Goal: Task Accomplishment & Management: Complete application form

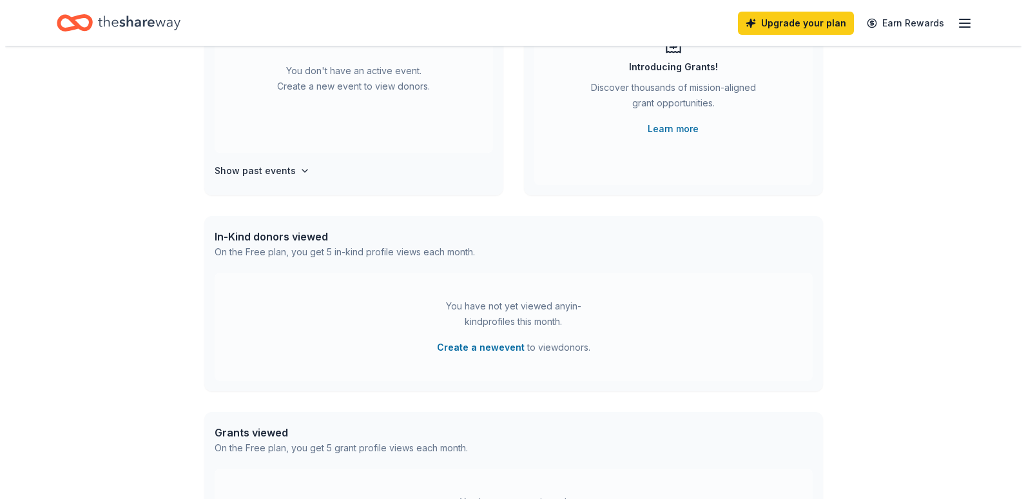
scroll to position [193, 0]
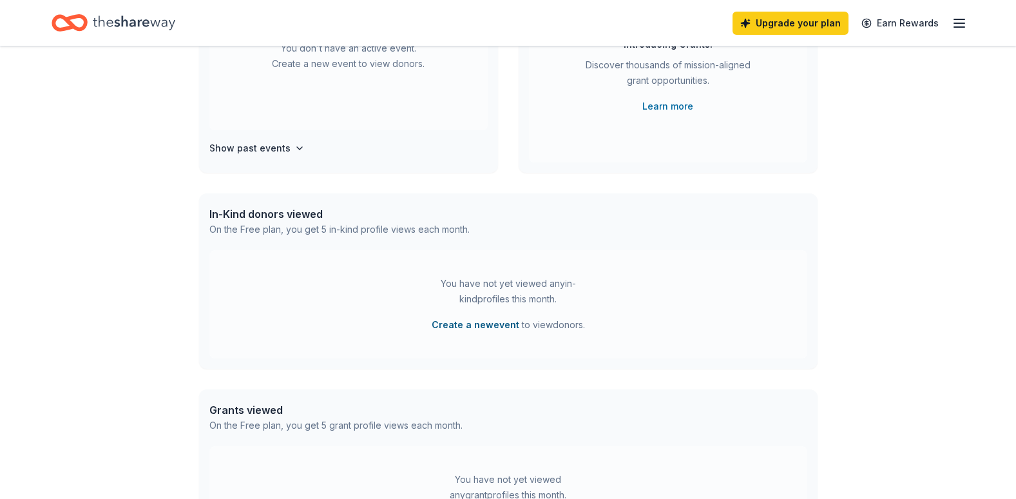
click at [478, 324] on button "Create a new event" at bounding box center [476, 324] width 88 height 15
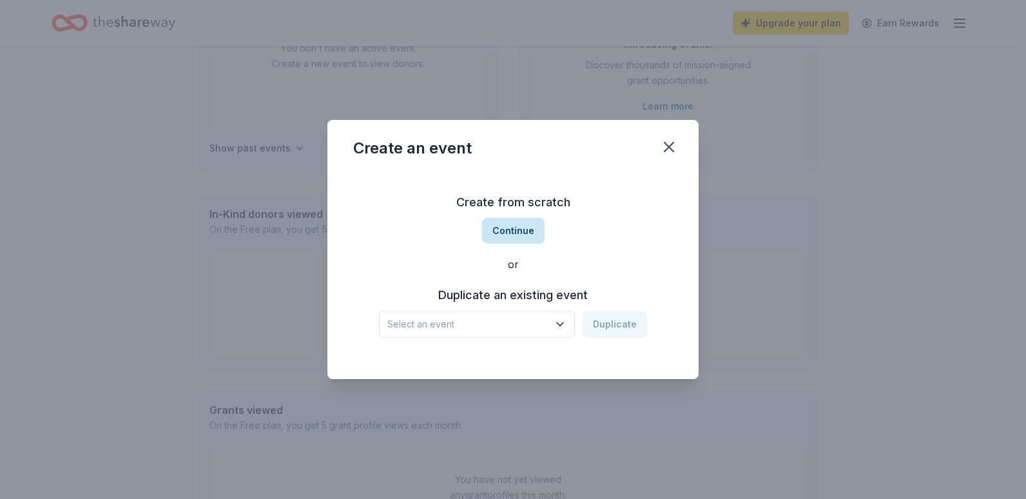
click at [502, 231] on button "Continue" at bounding box center [513, 231] width 63 height 26
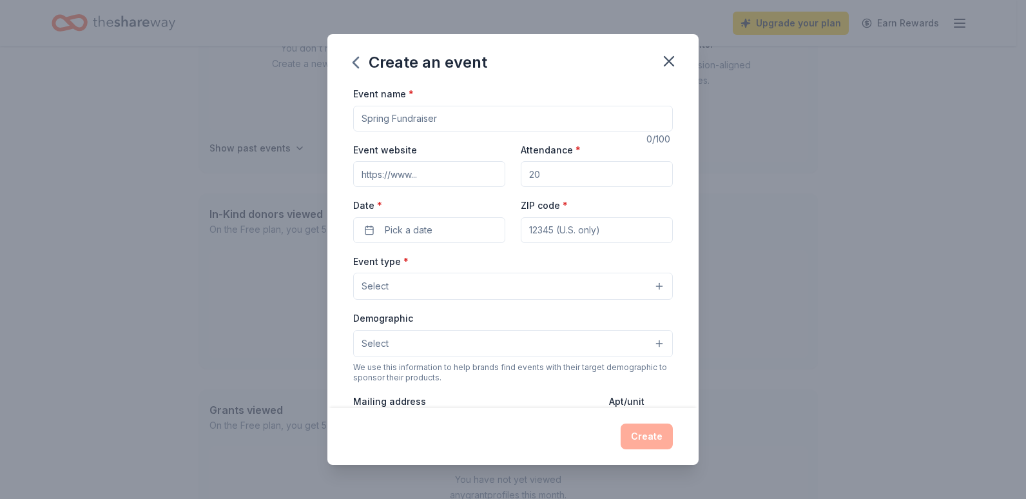
drag, startPoint x: 534, startPoint y: 115, endPoint x: 351, endPoint y: 109, distance: 183.1
click at [351, 109] on div "Event name * 0 /100 Event website Attendance * Date * Pick a date ZIP code * Ev…" at bounding box center [512, 247] width 371 height 322
type input "STEM MBU"
click at [549, 168] on input "Attendance *" at bounding box center [597, 174] width 152 height 26
type input "100"
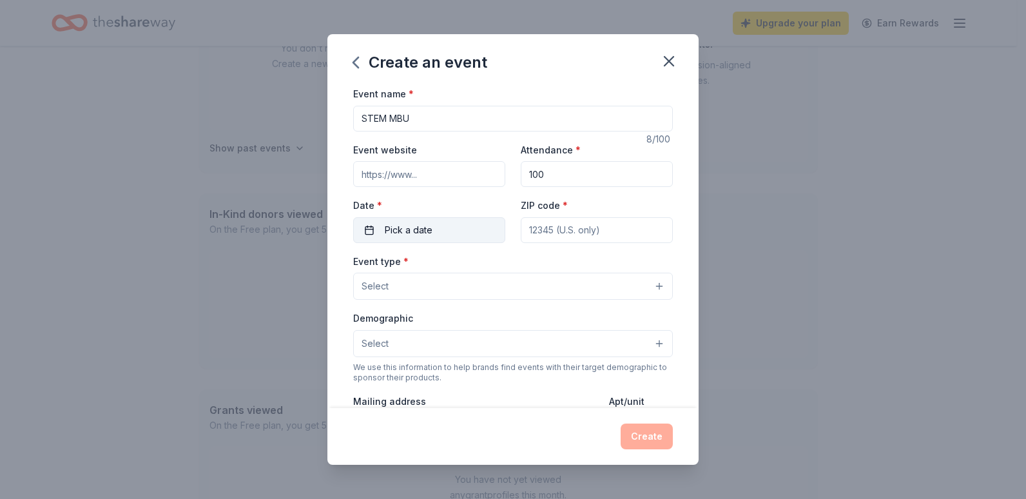
click at [434, 230] on button "Pick a date" at bounding box center [429, 230] width 152 height 26
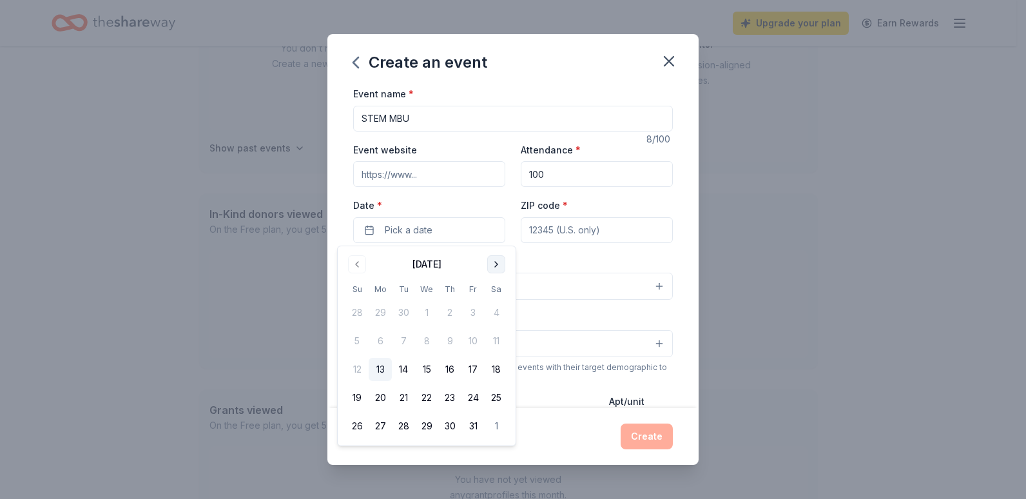
click at [496, 264] on button "Go to next month" at bounding box center [496, 264] width 18 height 18
click at [500, 338] on button "8" at bounding box center [496, 340] width 23 height 23
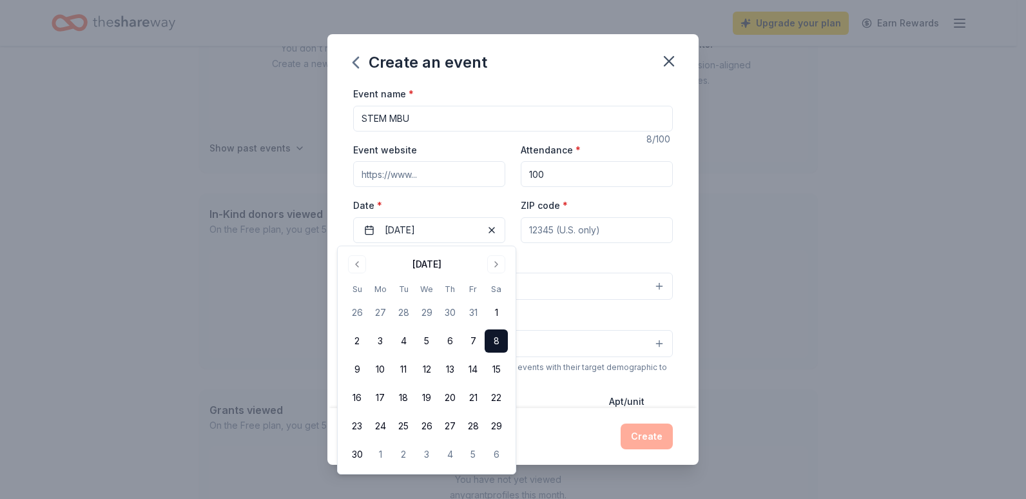
click at [609, 232] on input "ZIP code *" at bounding box center [597, 230] width 152 height 26
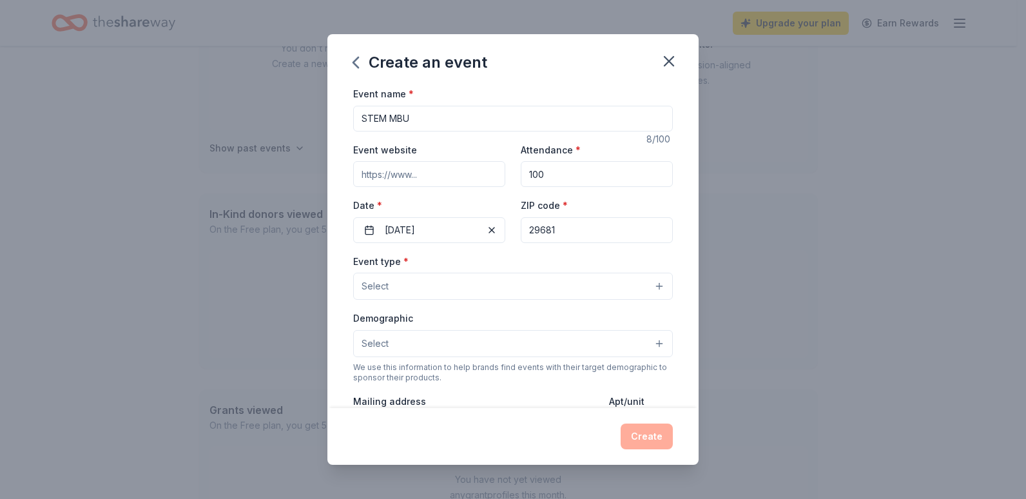
type input "29681"
click at [436, 285] on button "Select" at bounding box center [513, 286] width 320 height 27
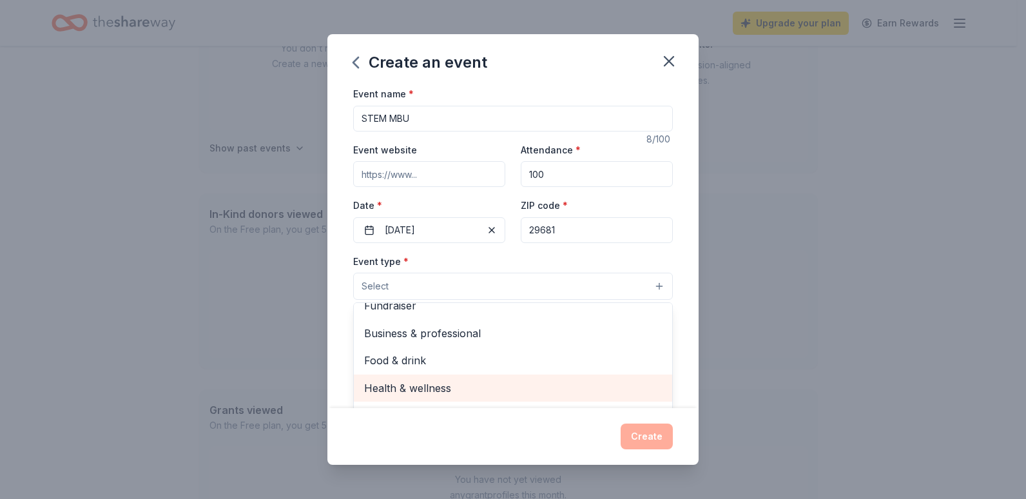
scroll to position [0, 0]
click at [503, 391] on span "Hobbies" at bounding box center [513, 385] width 298 height 17
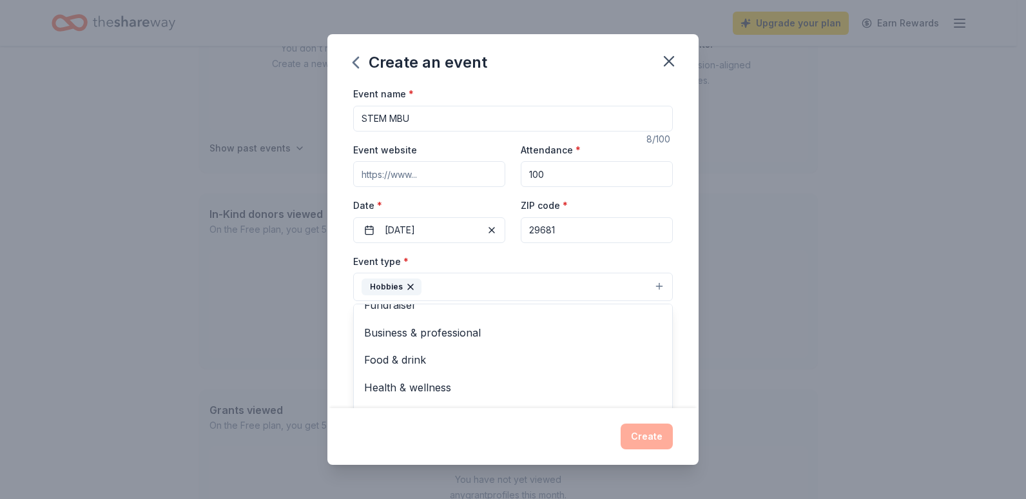
click at [647, 235] on div "Event name * STEM MBU 8 /100 Event website Attendance * 100 Date * [DATE] ZIP c…" at bounding box center [513, 384] width 320 height 597
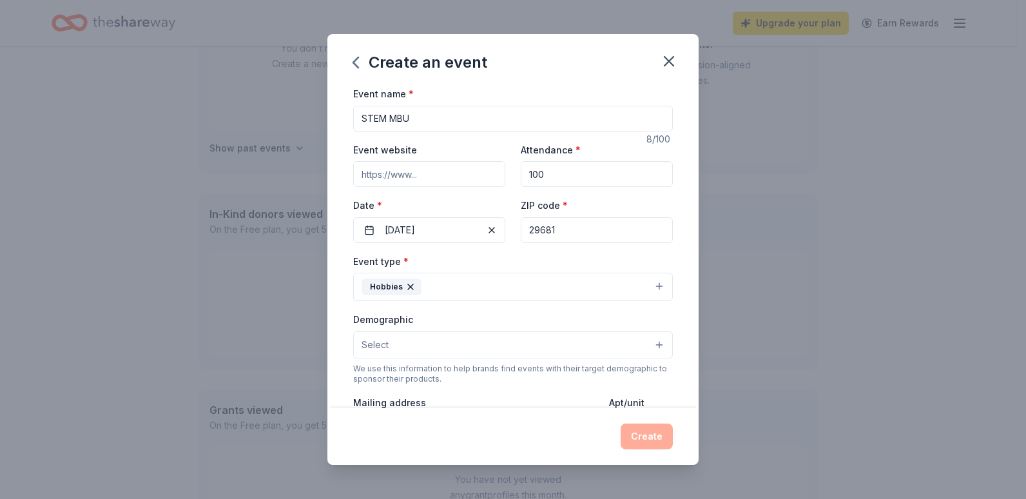
click at [621, 346] on button "Select" at bounding box center [513, 344] width 320 height 27
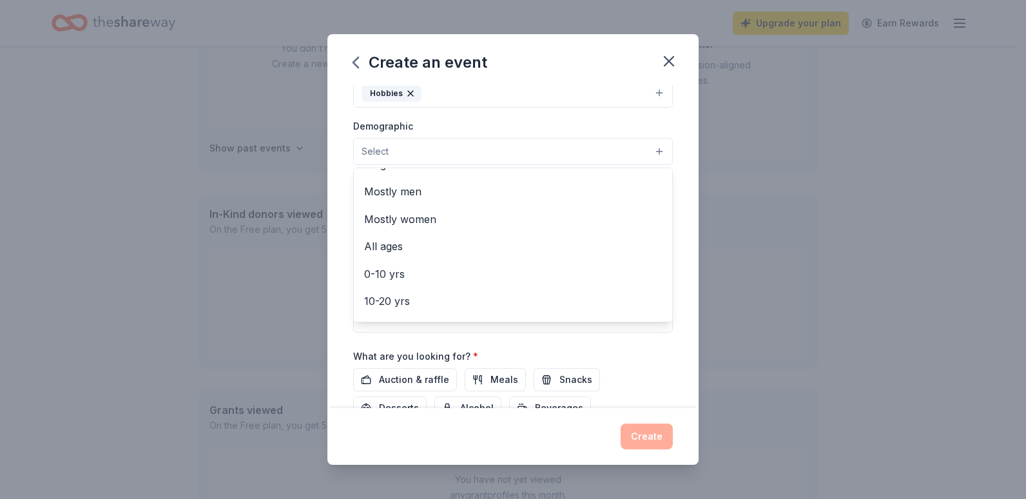
scroll to position [14, 0]
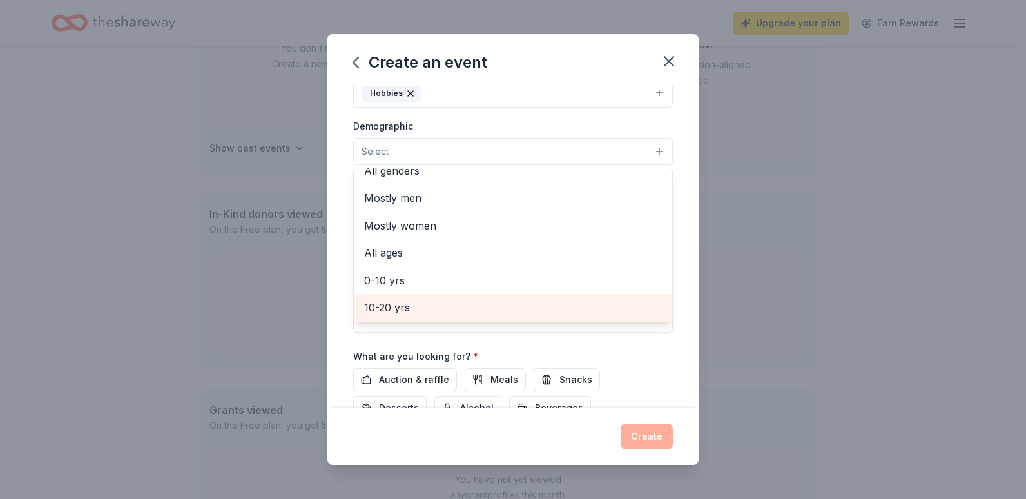
click at [559, 310] on span "10-20 yrs" at bounding box center [513, 307] width 298 height 17
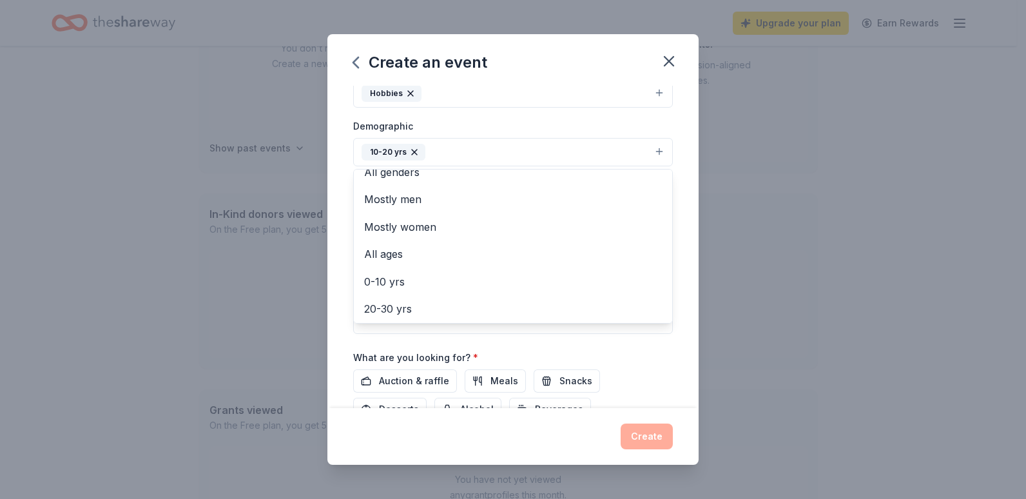
scroll to position [258, 0]
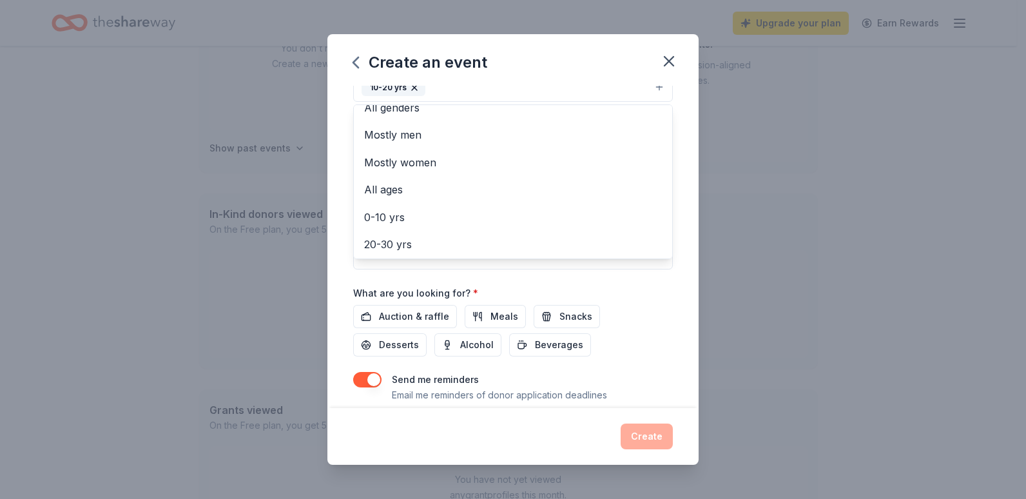
click at [654, 302] on div "Event name * STEM MBU 8 /100 Event website Attendance * 100 Date * [DATE] ZIP c…" at bounding box center [513, 127] width 320 height 598
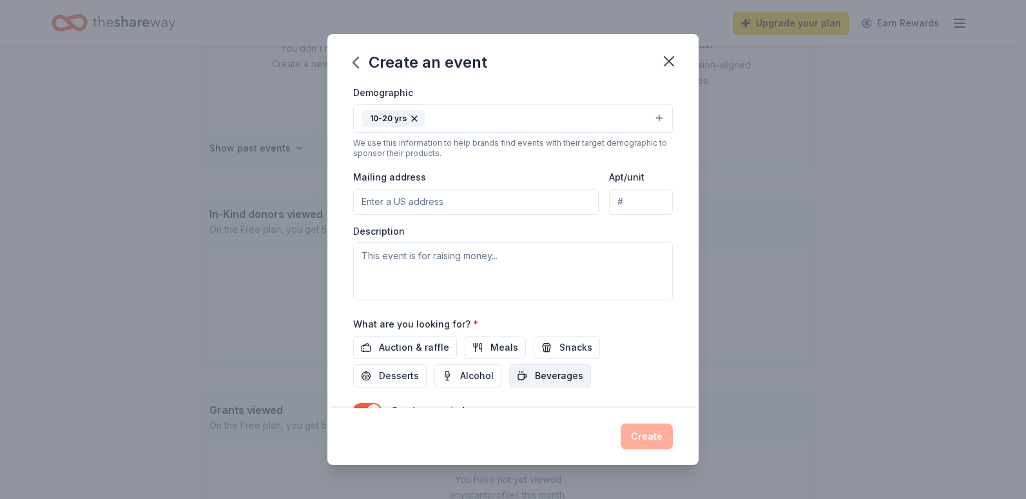
scroll to position [246, 0]
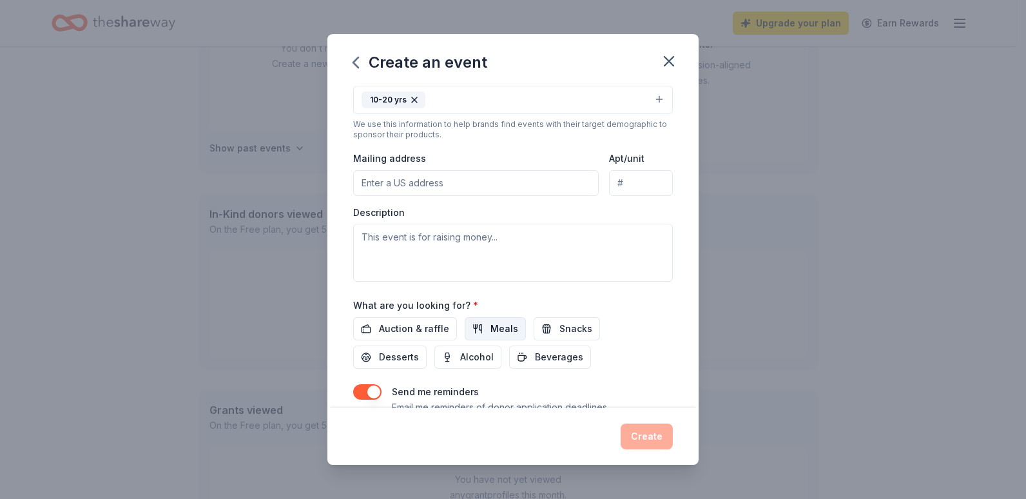
click at [481, 328] on button "Meals" at bounding box center [495, 328] width 61 height 23
click at [548, 326] on button "Snacks" at bounding box center [567, 328] width 66 height 23
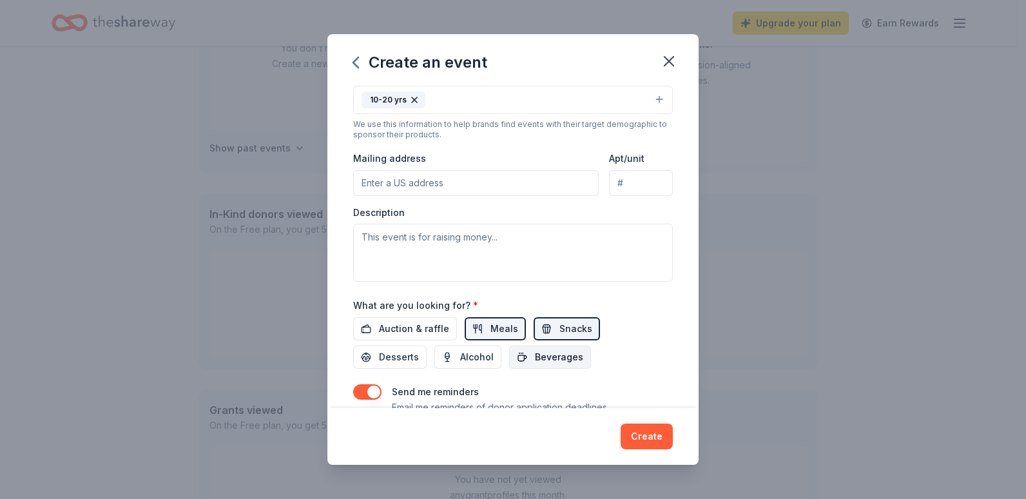
click at [547, 361] on span "Beverages" at bounding box center [559, 356] width 48 height 15
click at [399, 359] on span "Desserts" at bounding box center [399, 356] width 40 height 15
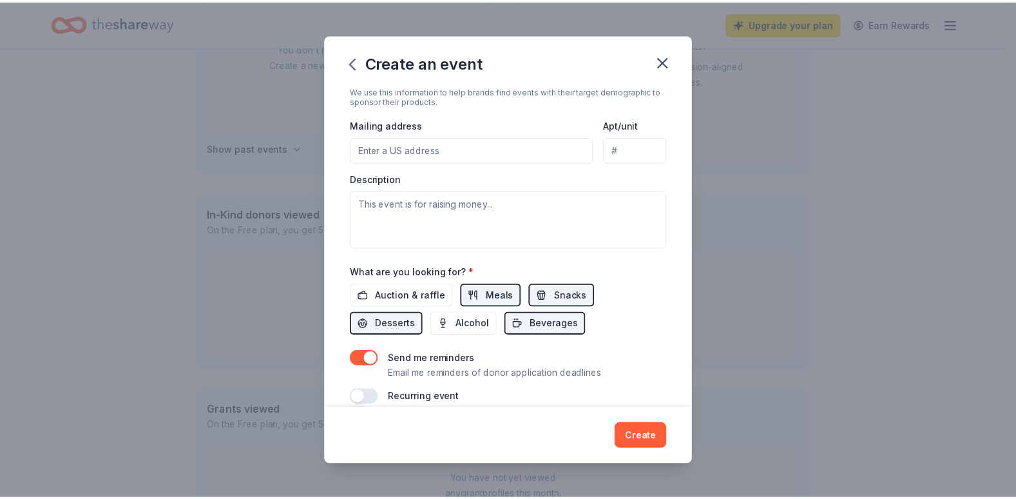
scroll to position [296, 0]
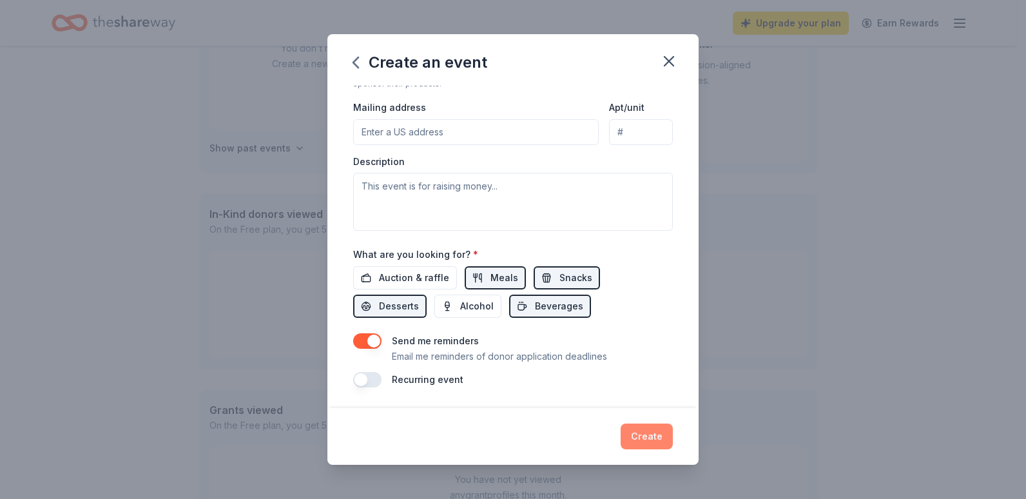
click at [633, 432] on button "Create" at bounding box center [647, 436] width 52 height 26
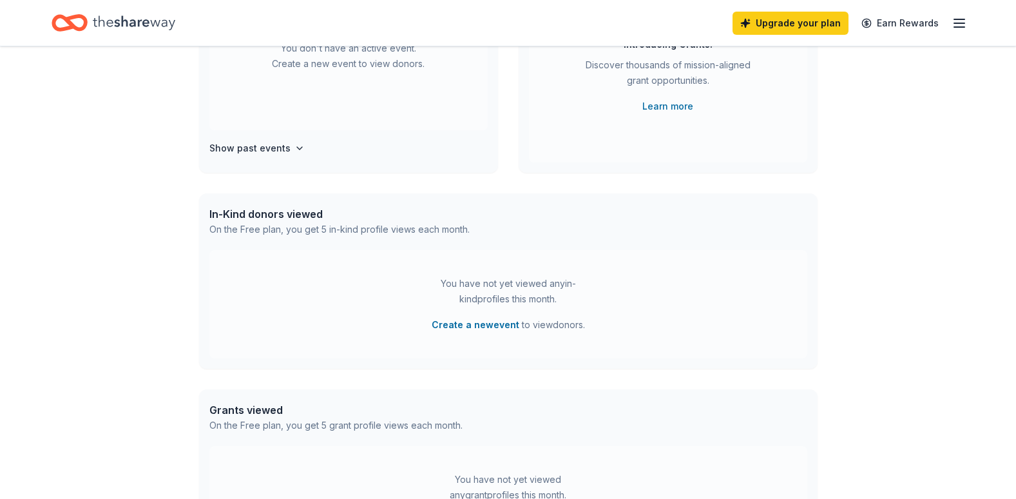
scroll to position [94, 0]
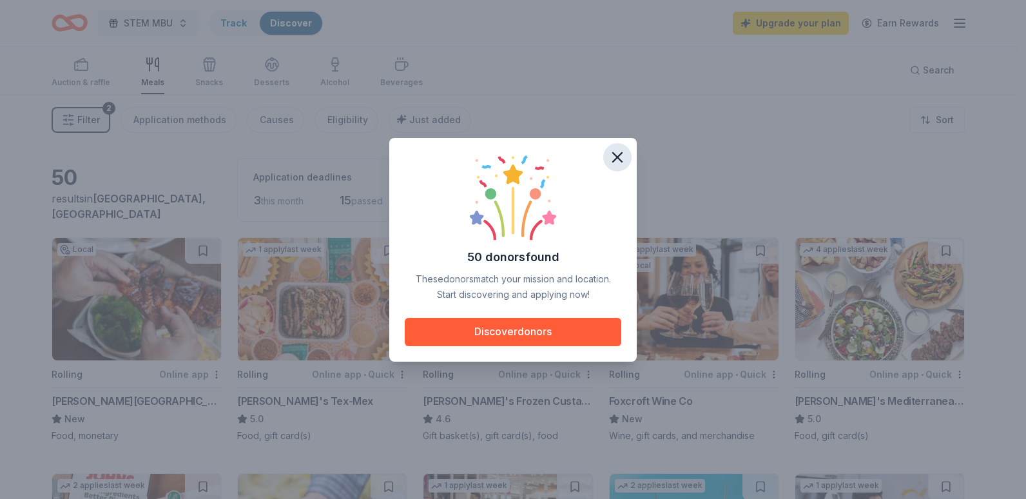
click at [619, 159] on icon "button" at bounding box center [617, 157] width 9 height 9
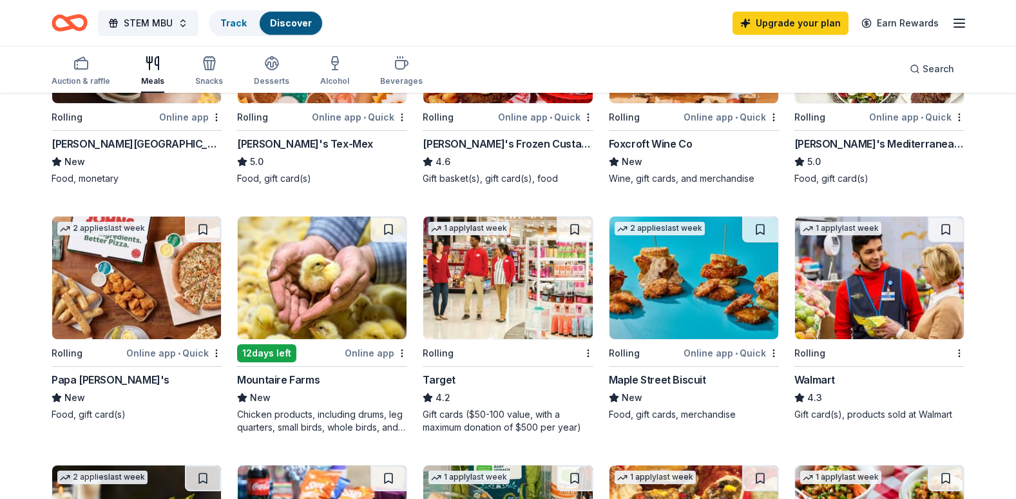
scroll to position [258, 0]
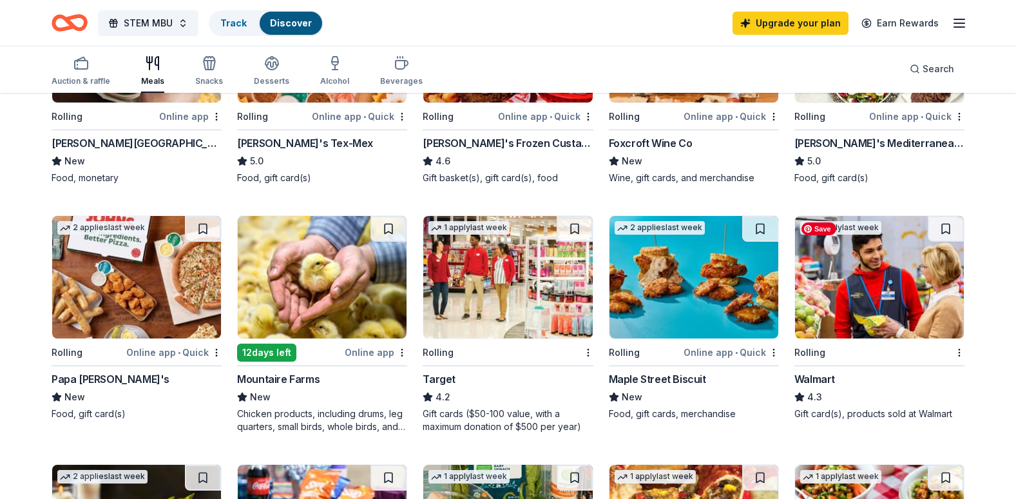
click at [911, 295] on img at bounding box center [879, 277] width 169 height 122
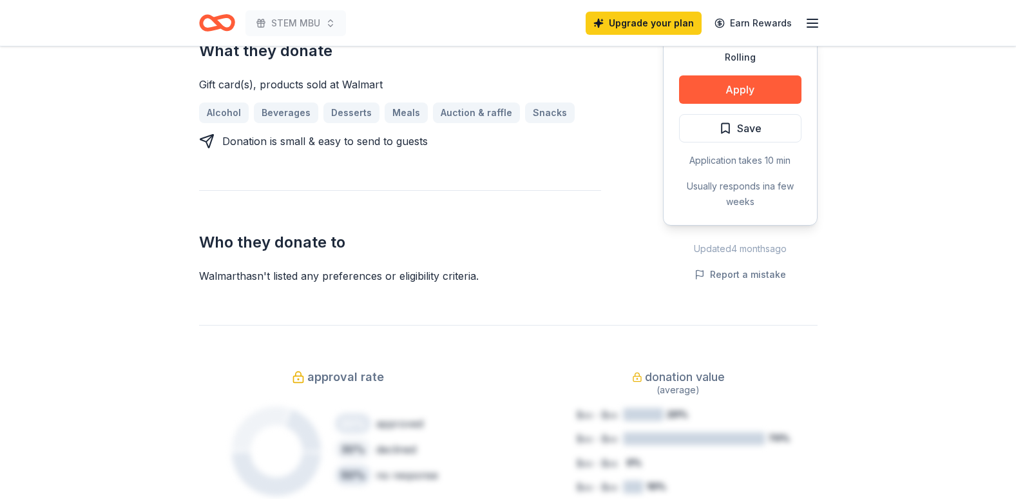
scroll to position [322, 0]
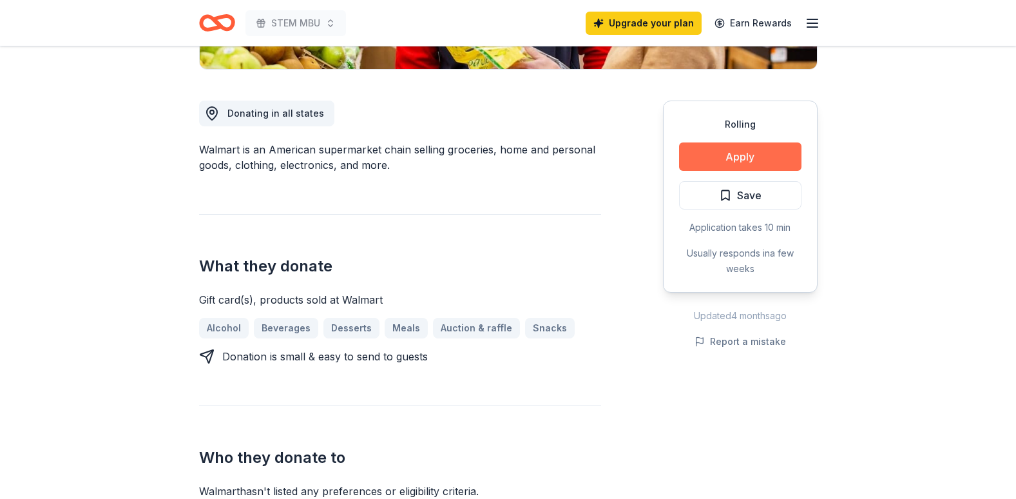
click at [774, 162] on button "Apply" at bounding box center [740, 156] width 122 height 28
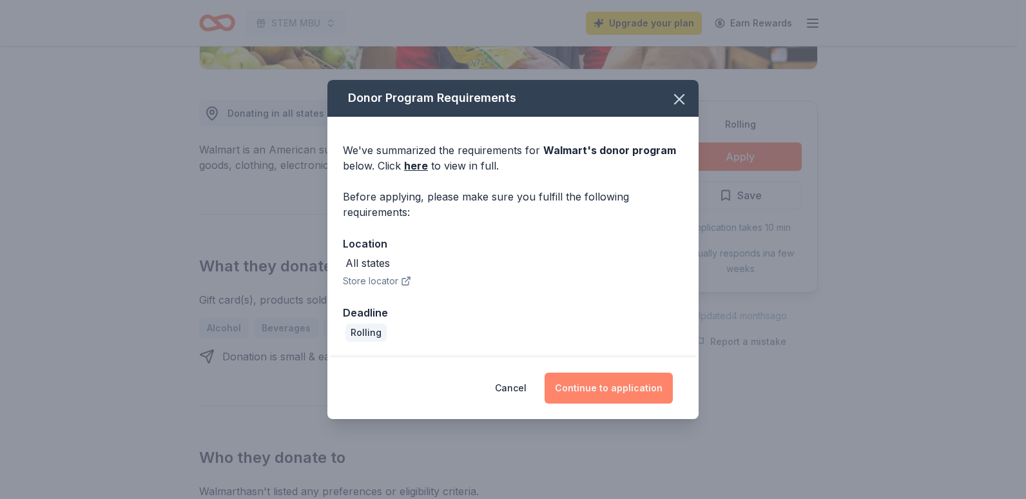
click at [618, 374] on button "Continue to application" at bounding box center [609, 388] width 128 height 31
